Goal: Task Accomplishment & Management: Complete application form

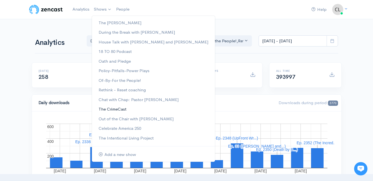
click at [112, 110] on link "The CrimeCast" at bounding box center [153, 109] width 123 height 10
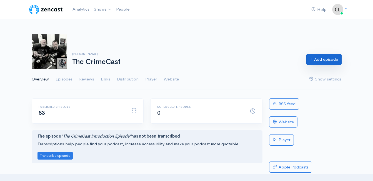
click at [317, 62] on link "Add episode" at bounding box center [324, 59] width 35 height 11
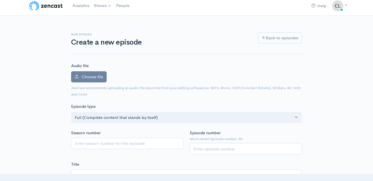
click at [86, 29] on div "New episode Create a new episode Back to episodes" at bounding box center [186, 40] width 231 height 28
drag, startPoint x: 225, startPoint y: 149, endPoint x: 225, endPoint y: 146, distance: 2.8
click at [225, 149] on input "Episode number" at bounding box center [246, 148] width 112 height 11
type input "84"
click at [213, 105] on div "Episode type Full (Complete content that stands by itself) Trailer (a short, pr…" at bounding box center [187, 113] width 238 height 20
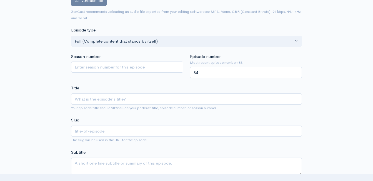
scroll to position [87, 0]
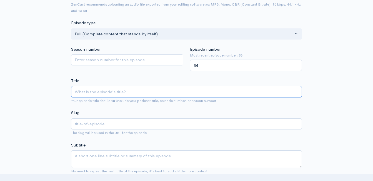
click at [114, 93] on input "Title" at bounding box center [186, 91] width 231 height 11
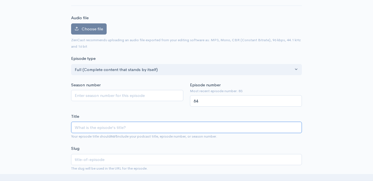
scroll to position [56, 0]
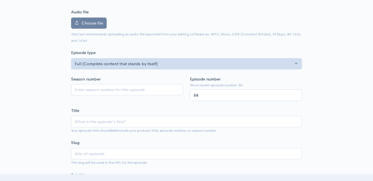
scroll to position [83, 0]
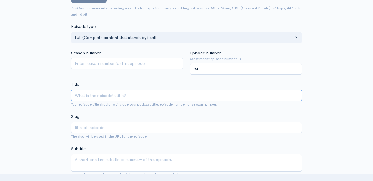
click at [139, 95] on input "Title" at bounding box center [186, 94] width 231 height 11
type input "C"
type input "c"
type input "B"
type input "b"
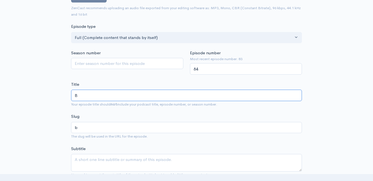
type input "BO"
type input "bo"
type input "BON"
type input "bon"
type input "BONU"
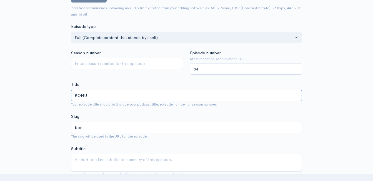
type input "bonu"
type input "BONUS"
type input "bonus"
type input "BONU"
type input "bonu"
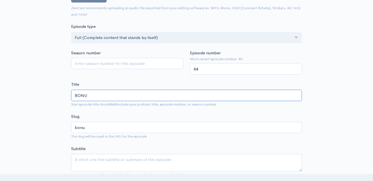
type input "BON"
type input "bon"
type input "BO"
type input "bo"
type input "BOn"
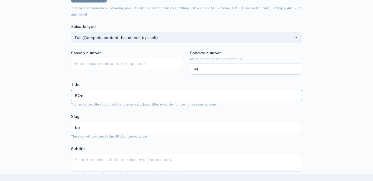
type input "bon"
type input "BO"
type input "bo"
type input "BON"
type input "bon"
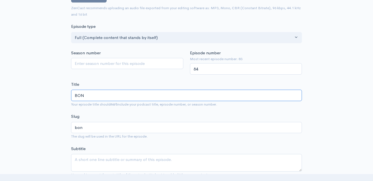
type input "BONU"
type input "bonu"
type input "BONUS"
type input "bonus"
type input "BONUS E"
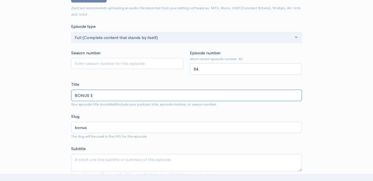
type input "bonus-e"
type input "BONUS EP"
type input "bonus-ep"
type input "BONUS EPI"
type input "bonus-epi"
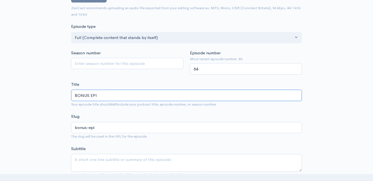
type input "BONUS EPIS"
type input "bonus-epis"
type input "BONUS EPISOD"
type input "bonus-episod"
type input "BONUS EPISODE"
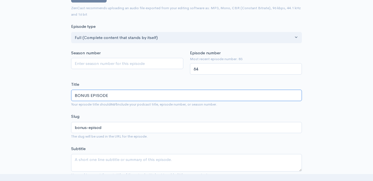
type input "bonus-episode"
drag, startPoint x: 111, startPoint y: 94, endPoint x: 43, endPoint y: 94, distance: 68.4
type input "S"
type input "s"
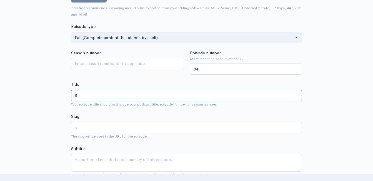
type input "St"
type input "st"
type input "Sta"
type input "sta"
type input "Stay"
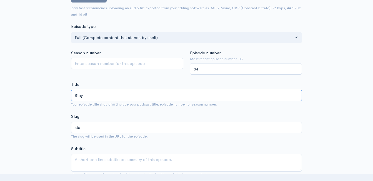
type input "stay"
type input "Stayin"
type input "stayin"
type input "Staying"
type input "staying"
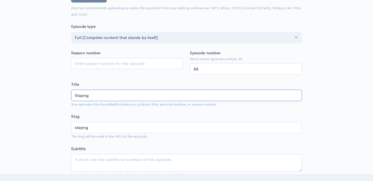
type input "Staying R"
type input "staying-r"
type input "Staying Re"
type input "staying-re"
type input "Staying Rel"
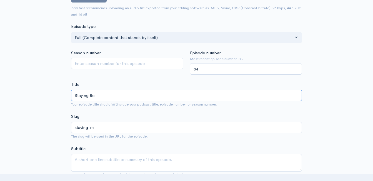
type input "staying-rel"
type input "Staying Rele"
type input "staying-rele"
type input "Staying Relev"
type input "staying-relev"
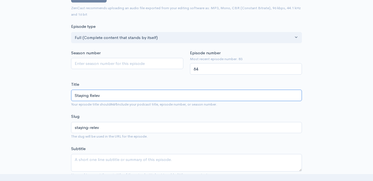
type input "Staying Releve"
type input "staying-releve"
type input "Staying Relevea"
type input "staying-relevea"
type input "Staying Releve"
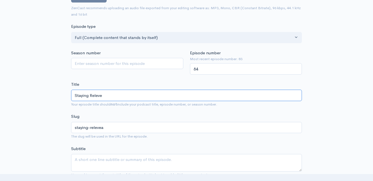
type input "staying-releve"
type input "Staying Releva"
type input "staying-releva"
type input "Staying Relevan"
type input "staying-relevan"
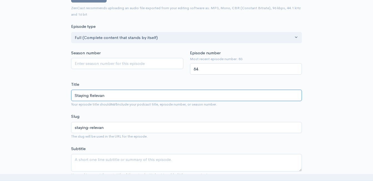
type input "Staying Relevant"
type input "staying-relevant"
type input "Staying Relevant a"
type input "staying-relevant-a"
type input "Staying Relevant af"
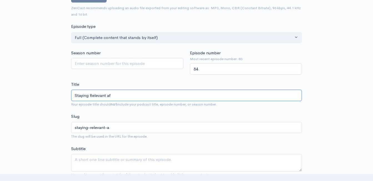
type input "staying-relevant-af"
type input "Staying Relevant aft"
type input "staying-relevant-aft"
type input "Staying Relevant after"
type input "staying-relevant-after"
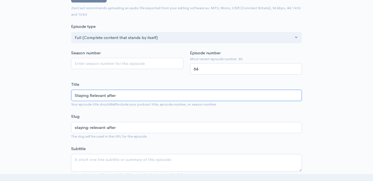
type input "Staying Relevant afte"
type input "staying-relevant-afte"
type input "Staying Relevant aft"
type input "staying-relevant-aft"
type input "Staying Relevant af"
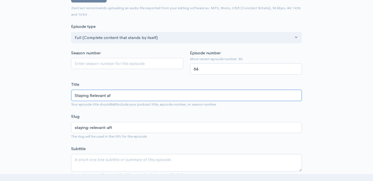
type input "staying-relevant-af"
type input "Staying Relevant a"
type input "staying-relevant-a"
type input "Staying Relevant"
type input "staying-relevant"
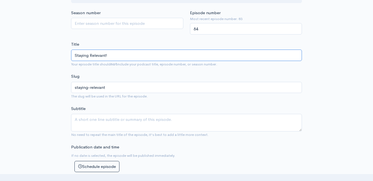
scroll to position [195, 0]
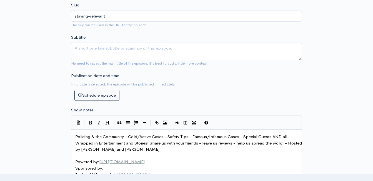
type input "Staying Relevant!"
click at [77, 136] on span "Policing & the Community - Cold/Active Cases - Safety Tips - Famous/Infamous Ca…" at bounding box center [189, 143] width 228 height 18
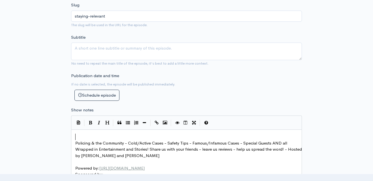
drag, startPoint x: 97, startPoint y: 133, endPoint x: 94, endPoint y: 131, distance: 3.5
type textarea "How to stay motivated and e"
type textarea "ree"
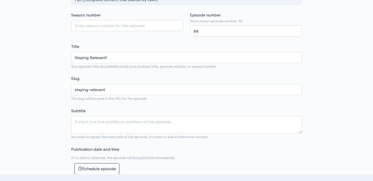
scroll to position [111, 0]
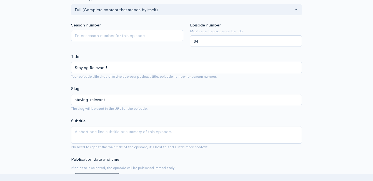
type textarea "elvant"
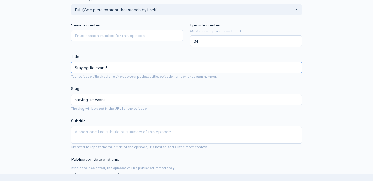
drag, startPoint x: 106, startPoint y: 68, endPoint x: 91, endPoint y: 67, distance: 15.0
click at [91, 67] on input "Staying Relevant!" at bounding box center [186, 67] width 231 height 11
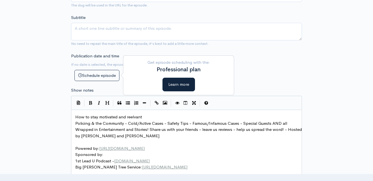
scroll to position [222, 0]
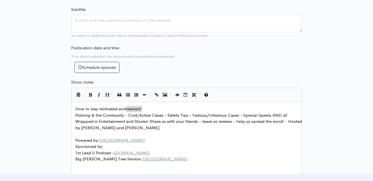
drag, startPoint x: 146, startPoint y: 107, endPoint x: 127, endPoint y: 108, distance: 19.2
type textarea "​reelvant"
paste textarea
click at [129, 110] on span "How to stay motivated and Relevant" at bounding box center [109, 108] width 68 height 5
type textarea "r"
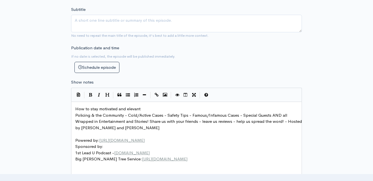
scroll to position [2, 1]
click at [146, 109] on pre "How to stay motivated and relevant" at bounding box center [188, 109] width 229 height 6
type textarea "after retiemen"
type textarea "rement - a"
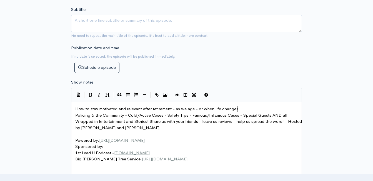
type textarea "as we age - or when life changes1"
type textarea "!"
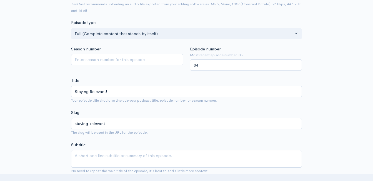
scroll to position [83, 0]
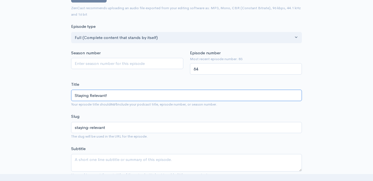
click at [124, 93] on input "Staying Relevant!" at bounding box center [186, 94] width 231 height 11
type input "Staying Relevant a"
type input "staying-relevant-a"
type input "Staying Relevant af"
type input "staying-relevant-af"
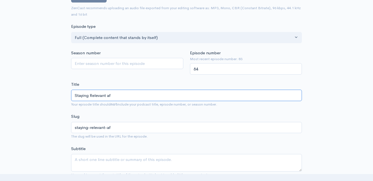
type input "Staying Relevant a"
type input "staying-relevant-a"
type input "Staying Relevant"
type input "staying-relevant"
type input "Staying Relevant A"
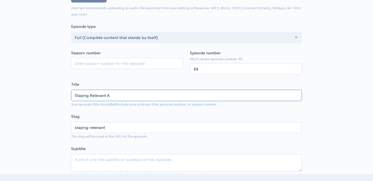
type input "staying-relevant-a"
type input "Staying Relevant Af"
type input "staying-relevant-af"
type input "Staying Relevant Aft"
type input "staying-relevant-aft"
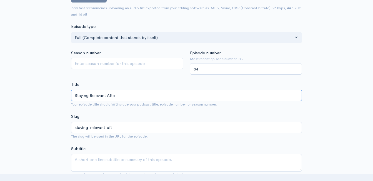
type input "Staying Relevant After"
type input "staying-relevant-after"
type input "Staying Relevant Afte"
type input "staying-relevant-afte"
type input "Staying Relevant Aft"
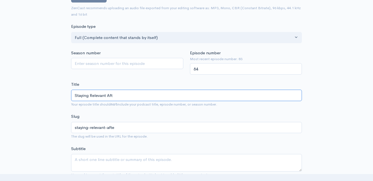
type input "staying-relevant-aft"
type input "Staying Relevant Af"
type input "staying-relevant-af"
type input "Staying Relevant A"
type input "staying-relevant-a"
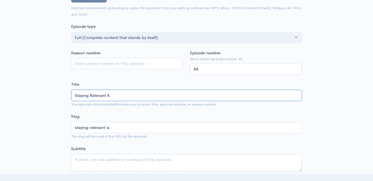
type input "Staying Relevant"
type input "staying-relevant"
type input "Staying Relevant a"
type input "staying-relevant-a"
type input "Staying Relevant and"
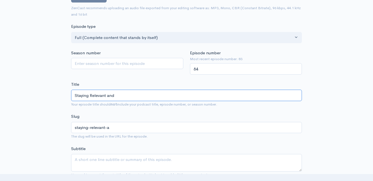
type input "staying-relevant-and"
type input "Staying Relevant and O"
type input "staying-relevant-and-o"
type input "Staying Relevant and Our"
type input "staying-relevant-and-ou"
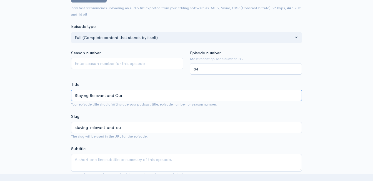
type input "Staying Relevant and Our"
type input "staying-relevant-and-our"
type input "Staying Relevant and Ou"
type input "staying-relevant-and-ou"
type input "Staying Relevant and O"
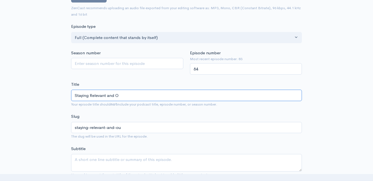
type input "staying-relevant-and-o"
type input "Staying Relevant and"
type input "staying-relevant-and"
type input "Staying Relevant an"
type input "staying-relevant-an"
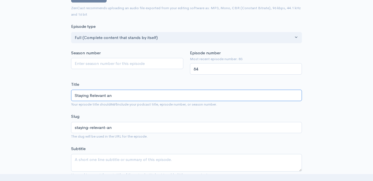
type input "Staying Relevant a"
type input "staying-relevant-a"
type input "Staying Relevant"
type input "staying-relevant"
type input "Staying Relevant A"
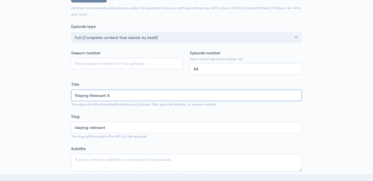
type input "staying-relevant-a"
type input "Staying Relevant Af"
type input "staying-relevant-af"
type input "Staying Relevant Aft"
type input "staying-relevant-aft"
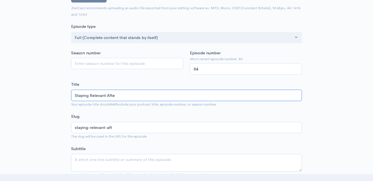
type input "Staying Relevant After"
type input "staying-relevant-after"
type input "Staying Relevant After W"
type input "staying-relevant-after-w"
type input "Staying Relevant After We"
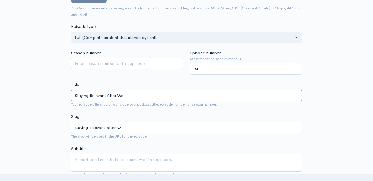
type input "staying-relevant-after-we"
type input "Staying Relevant After We R"
type input "staying-relevant-after-we-r"
type input "Staying Relevant After We Re"
type input "staying-relevant-after-we-re"
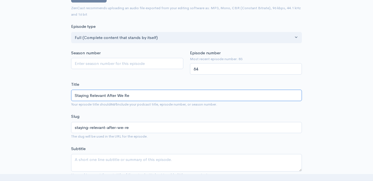
type input "Staying Relevant After We Ret"
type input "staying-relevant-after-we-ret"
type input "Staying Relevant After We Reti"
type input "staying-relevant-after-we-reti"
type input "Staying Relevant After We Retire"
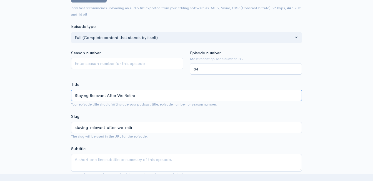
type input "staying-relevant-after-we-retire"
type input "Staying Relevant After We Retire - A"
type input "staying-relevant-after-we-retire-a"
type input "Staying Relevant After We Retire - As"
type input "staying-relevant-after-we-retire-as"
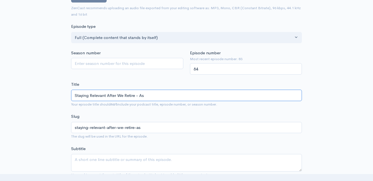
type input "Staying Relevant After We Retire - As W"
type input "staying-relevant-after-we-retire-as-w"
type input "Staying Relevant After We Retire - As We"
type input "staying-relevant-after-we-retire-as-we"
type input "Staying Relevant After We Retire - As We A"
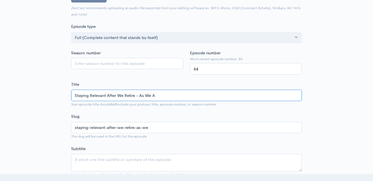
type input "staying-relevant-after-we-retire-as-we-a"
type input "Staying Relevant After We Retire - As We Ag"
type input "staying-relevant-after-we-retire-as-we-ag"
type input "Staying Relevant After We Retire - As We Age"
type input "staying-relevant-after-we-retire-as-we-age"
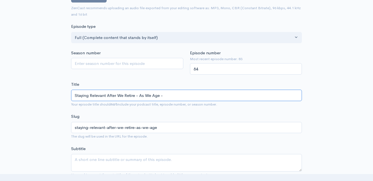
type input "Staying Relevant After We Retire - As We Age - W"
type input "staying-relevant-after-we-retire-as-we-age-w"
type input "Staying Relevant After We Retire - As We Age - Wn"
type input "staying-relevant-after-we-retire-as-we-age-wn"
type input "Staying Relevant After We Retire - As We Age - W"
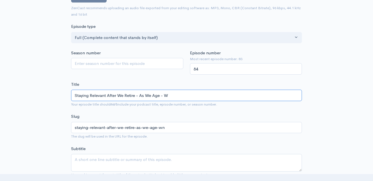
type input "staying-relevant-after-we-retire-as-we-age-w"
type input "Staying Relevant After We Retire - As We Age - Wh"
type input "staying-relevant-after-we-retire-as-we-age-wh"
type input "Staying Relevant After We Retire - As We Age - Whe"
type input "staying-relevant-after-we-retire-as-we-age-whe"
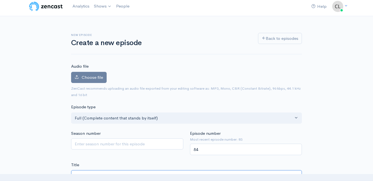
scroll to position [0, 0]
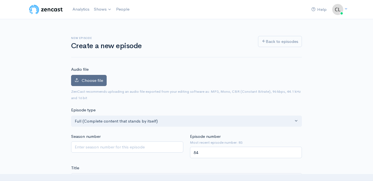
click at [94, 81] on span "Choose file" at bounding box center [92, 80] width 21 height 5
click at [0, 0] on input "Choose file" at bounding box center [0, 0] width 0 height 0
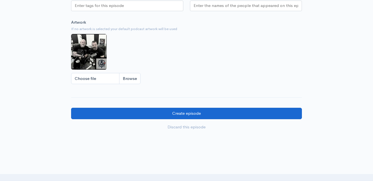
scroll to position [528, 0]
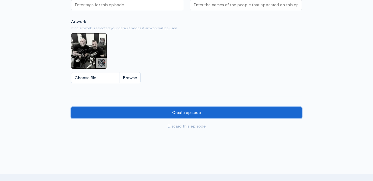
click at [146, 116] on input "Create episode" at bounding box center [186, 112] width 231 height 11
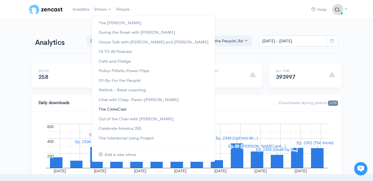
click at [119, 110] on link "The CrimeCast" at bounding box center [153, 109] width 123 height 10
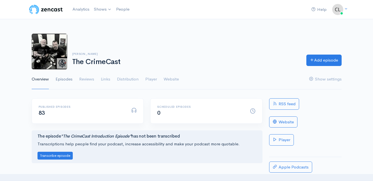
click at [63, 79] on link "Episodes" at bounding box center [64, 79] width 17 height 20
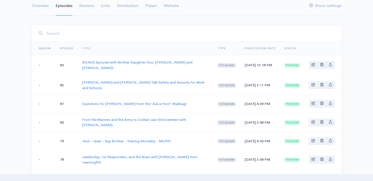
scroll to position [83, 0]
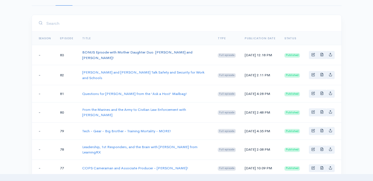
click at [145, 52] on link "BONUS Episode with Mother Daughter Duo: [PERSON_NAME] and [PERSON_NAME]!" at bounding box center [137, 55] width 110 height 10
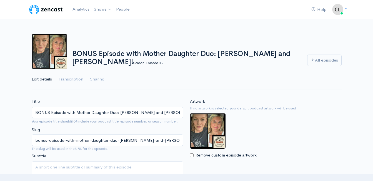
drag, startPoint x: 113, startPoint y: 63, endPoint x: 71, endPoint y: 53, distance: 43.0
click at [71, 53] on div "BONUS Episode with Mother Daughter Duo: Stephanie and Lucie Birmingham! Season …" at bounding box center [186, 56] width 235 height 18
drag, startPoint x: 71, startPoint y: 53, endPoint x: 81, endPoint y: 58, distance: 10.4
copy h1 "BONUS Episode with Mother Daughter Duo: [PERSON_NAME] and [PERSON_NAME]!"
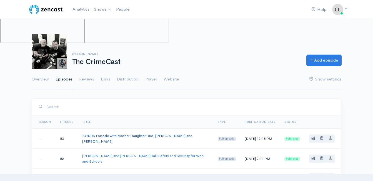
click at [136, 134] on link "BONUS Episode with Mother Daughter Duo: [PERSON_NAME] and [PERSON_NAME]!" at bounding box center [137, 138] width 110 height 10
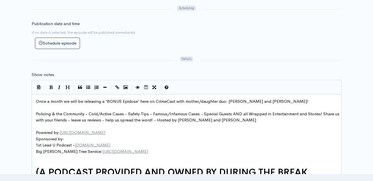
scroll to position [278, 0]
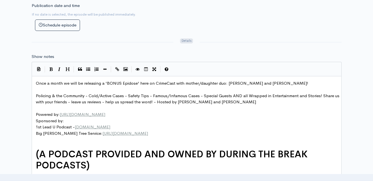
click at [123, 83] on span "Once a month we will be releasing a 'BONUS Epidose' here on CrimeCast with moth…" at bounding box center [172, 82] width 273 height 5
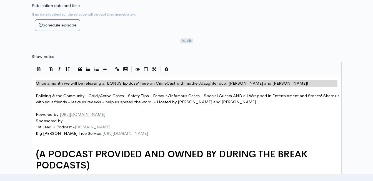
type textarea "​Once a month we will be releasing a 'BONUS Epidose' here on CrimeCast with mot…"
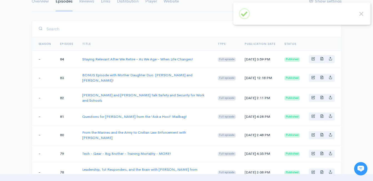
scroll to position [83, 0]
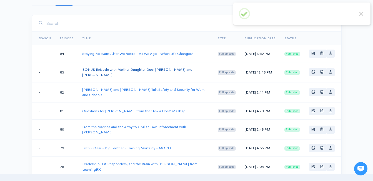
click at [162, 73] on link "BONUS Episode with Mother Daughter Duo: [PERSON_NAME] and [PERSON_NAME]!" at bounding box center [137, 72] width 110 height 10
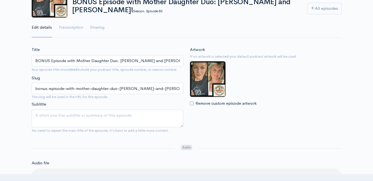
scroll to position [56, 0]
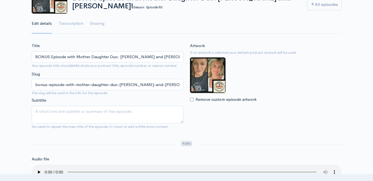
click at [144, 59] on input "BONUS Episode with Mother Daughter Duo: [PERSON_NAME] and [PERSON_NAME]!" at bounding box center [108, 56] width 152 height 11
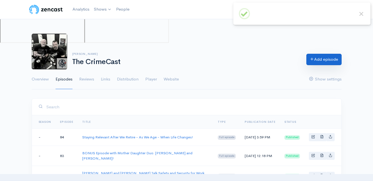
click at [320, 60] on link "Add episode" at bounding box center [324, 59] width 35 height 11
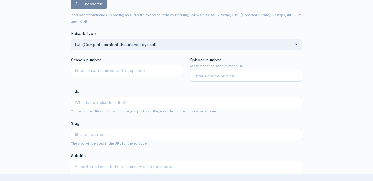
scroll to position [83, 0]
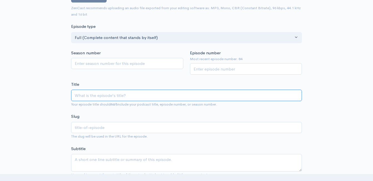
paste input "BONUS Episode with Mother Daughter Duo: [PERSON_NAME] and [PERSON_NAME]!"
type input "BONUS Episode with Mother Daughter Duo: [PERSON_NAME] and [PERSON_NAME]!"
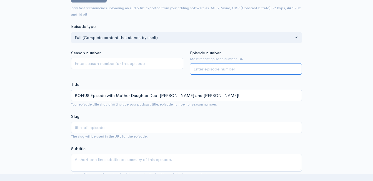
type input "bonus-episode-with-mother-daughter-duo-[PERSON_NAME]-and-[PERSON_NAME][GEOGRAPH…"
click at [215, 68] on input "Episode number" at bounding box center [246, 68] width 112 height 11
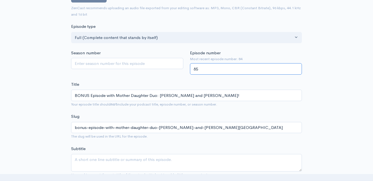
type input "85"
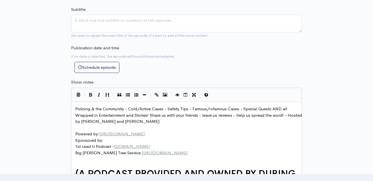
scroll to position [2, 0]
click at [74, 109] on pre "Policing & the Community - Cold/Active Cases - Safety Tips - Famous/Infamous Ca…" at bounding box center [188, 115] width 229 height 19
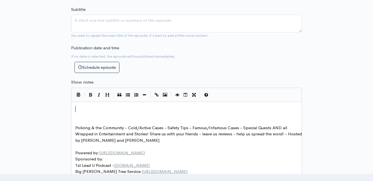
click at [78, 110] on pre "​" at bounding box center [188, 109] width 229 height 6
type textarea "​"
paste textarea
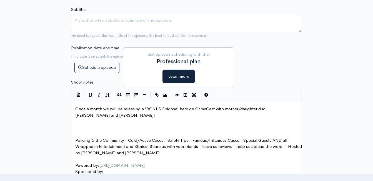
click at [76, 108] on span "Once a month we will be releasing a 'BONUS Epidose' here on CrimeCast with moth…" at bounding box center [171, 112] width 193 height 12
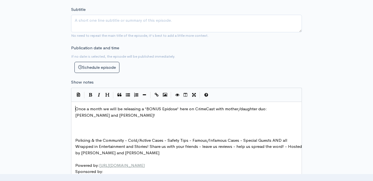
click at [79, 129] on pre "​" at bounding box center [188, 128] width 229 height 6
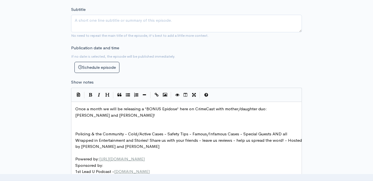
click at [82, 127] on pre "​" at bounding box center [188, 128] width 229 height 6
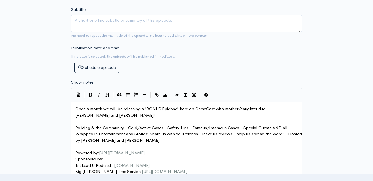
click at [76, 109] on span "Once a month we will be releasing a 'BONUS Epidose' here on CrimeCast with moth…" at bounding box center [171, 112] width 193 height 12
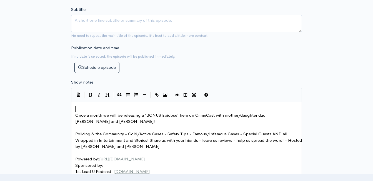
click at [81, 107] on pre "​" at bounding box center [188, 109] width 229 height 6
type textarea "Serial killer"
type textarea ":"
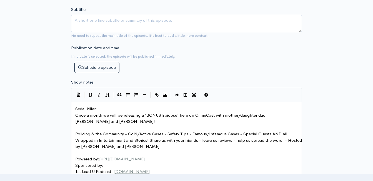
type textarea "​"
paste textarea
type textarea "crimes from 1903-1924"
drag, startPoint x: 168, startPoint y: 108, endPoint x: 123, endPoint y: 109, distance: 45.6
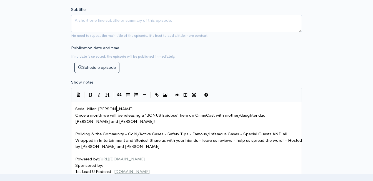
type textarea "e"
drag, startPoint x: 126, startPoint y: 110, endPoint x: 83, endPoint y: 108, distance: 42.5
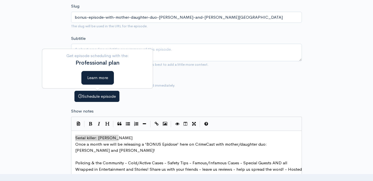
scroll to position [111, 0]
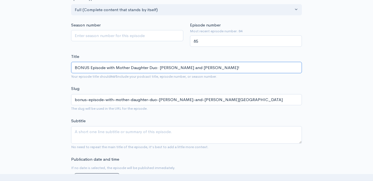
click at [105, 66] on input "BONUS Episode with Mother Daughter Duo: [PERSON_NAME] and [PERSON_NAME]!" at bounding box center [186, 67] width 231 height 11
type textarea "Serial killer: Karl Denke"
type input "BONUS Episode: S with Mother Daughter Duo: Stephanie and Lucie Birmingham!"
type input "bonus-episode-s-with-mother-daughter-duo-stephanie-and-lucie-birmingham"
type input "BONUS Episode: Se with Mother Daughter Duo: Stephanie and Lucie Birmingham!"
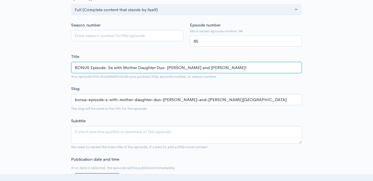
type input "bonus-episode-se-with-mother-daughter-duo-stephanie-and-lucie-birmingham"
type input "BONUS Episode: S with Mother Daughter Duo: Stephanie and Lucie Birmingham!"
type input "bonus-episode-s-with-mother-daughter-duo-stephanie-and-lucie-birmingham"
type input "BONUS Episode: with Mother Daughter Duo: Stephanie and Lucie Birmingham!"
type input "bonus-episode-with-mother-daughter-duo-stephanie-and-lucie-birmingham"
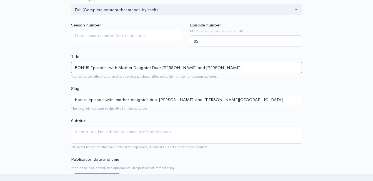
paste input "Serial killer: Karl Denke"
click at [130, 69] on input "BONUS Episode: Serial killer: Karl Denke with Mother Daughter Duo: Stephanie an…" at bounding box center [186, 67] width 231 height 11
type input "BONUS Episode: Serial killer Karl Denke with Mother Daughter Duo: Stephanie and…"
type input "bonus-episode-serial-killer-karl-denke-with-mother-daughter-duo-stephanie-and-l…"
click at [151, 67] on input "BONUS Episode: Serial killer Karl Denke with Mother Daughter Duo: Stephanie and…" at bounding box center [186, 67] width 231 height 11
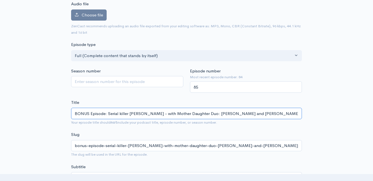
scroll to position [56, 0]
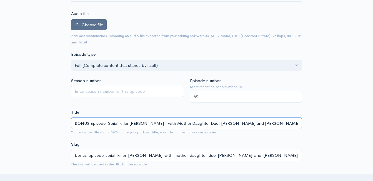
type input "BONUS Episode: Serial killer Karl Denke - with Mother Daughter Duo: Stephanie a…"
click at [96, 28] on label "Choose file" at bounding box center [89, 24] width 36 height 11
click at [0, 0] on input "Choose file" at bounding box center [0, 0] width 0 height 0
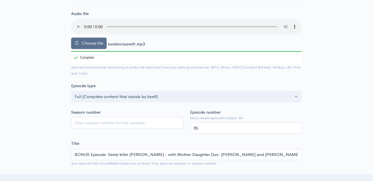
click at [87, 45] on span "Choose file" at bounding box center [92, 42] width 21 height 5
click at [0, 0] on input "Choose file" at bounding box center [0, 0] width 0 height 0
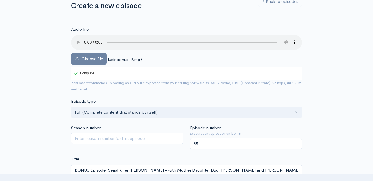
scroll to position [28, 0]
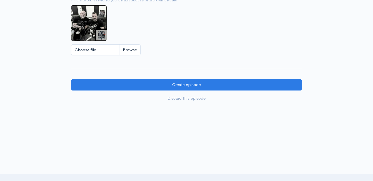
scroll to position [575, 0]
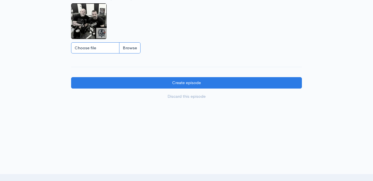
click at [130, 49] on input "Choose file" at bounding box center [105, 47] width 69 height 11
type input "C:\fakepath\534492243_10239857064310539_3724202567246119741_n.jpg"
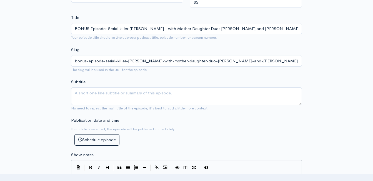
scroll to position [195, 0]
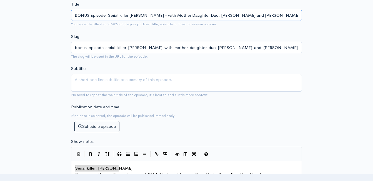
click at [122, 15] on input "BONUS Episode: Serial killer Karl Denke - with Mother Daughter Duo: Stephanie a…" at bounding box center [186, 15] width 231 height 11
type input "BONUS Episode: Serial iller Karl Denke - with Mother Daughter Duo: Stephanie an…"
type input "bonus-episode-serial-iller-karl-denke-with-mother-daughter-duo-stephanie-and-lu…"
type input "BONUS Episode: Serial Killer [PERSON_NAME] - with Mother Daughter Duo: [PERSON_…"
type input "bonus-episode-serial-killer-karl-denke-with-mother-daughter-duo-stephanie-and-l…"
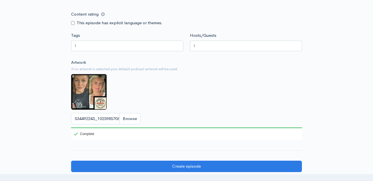
scroll to position [500, 0]
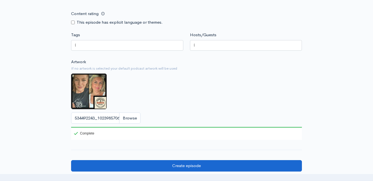
type input "BONUS Episode: Serial Killer [PERSON_NAME] - with Mother Daughter Duo: [PERSON_…"
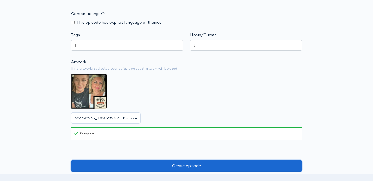
click at [194, 170] on input "Create episode" at bounding box center [186, 165] width 231 height 11
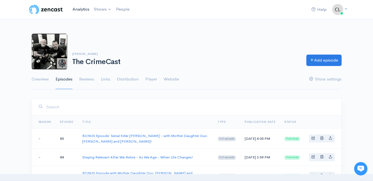
click at [87, 9] on link "Analytics" at bounding box center [80, 9] width 21 height 12
